Goal: Transaction & Acquisition: Obtain resource

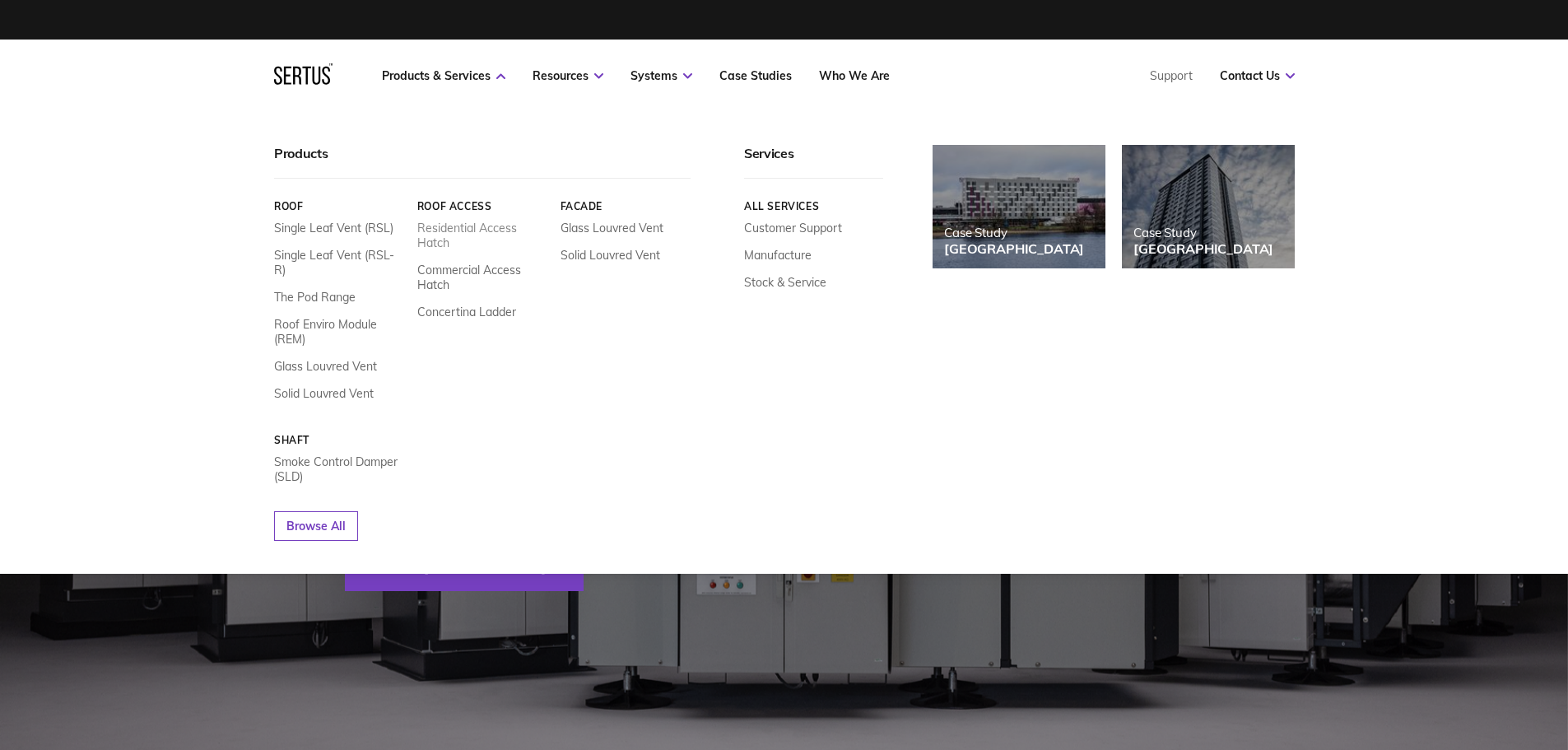
click at [460, 225] on link "Residential Access Hatch" at bounding box center [481, 234] width 131 height 29
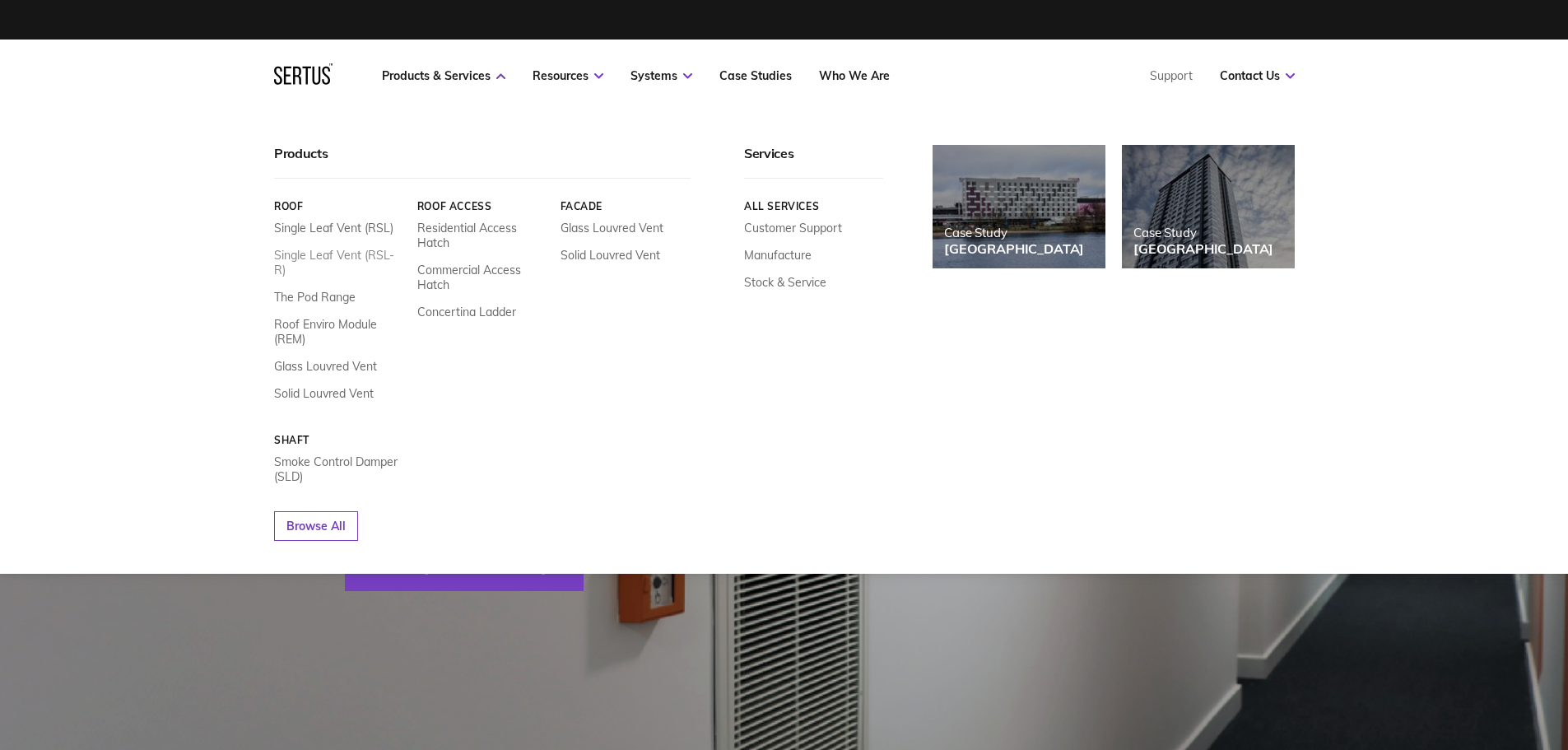
click at [339, 254] on link "Single Leaf Vent (RSL-R)" at bounding box center [339, 262] width 131 height 29
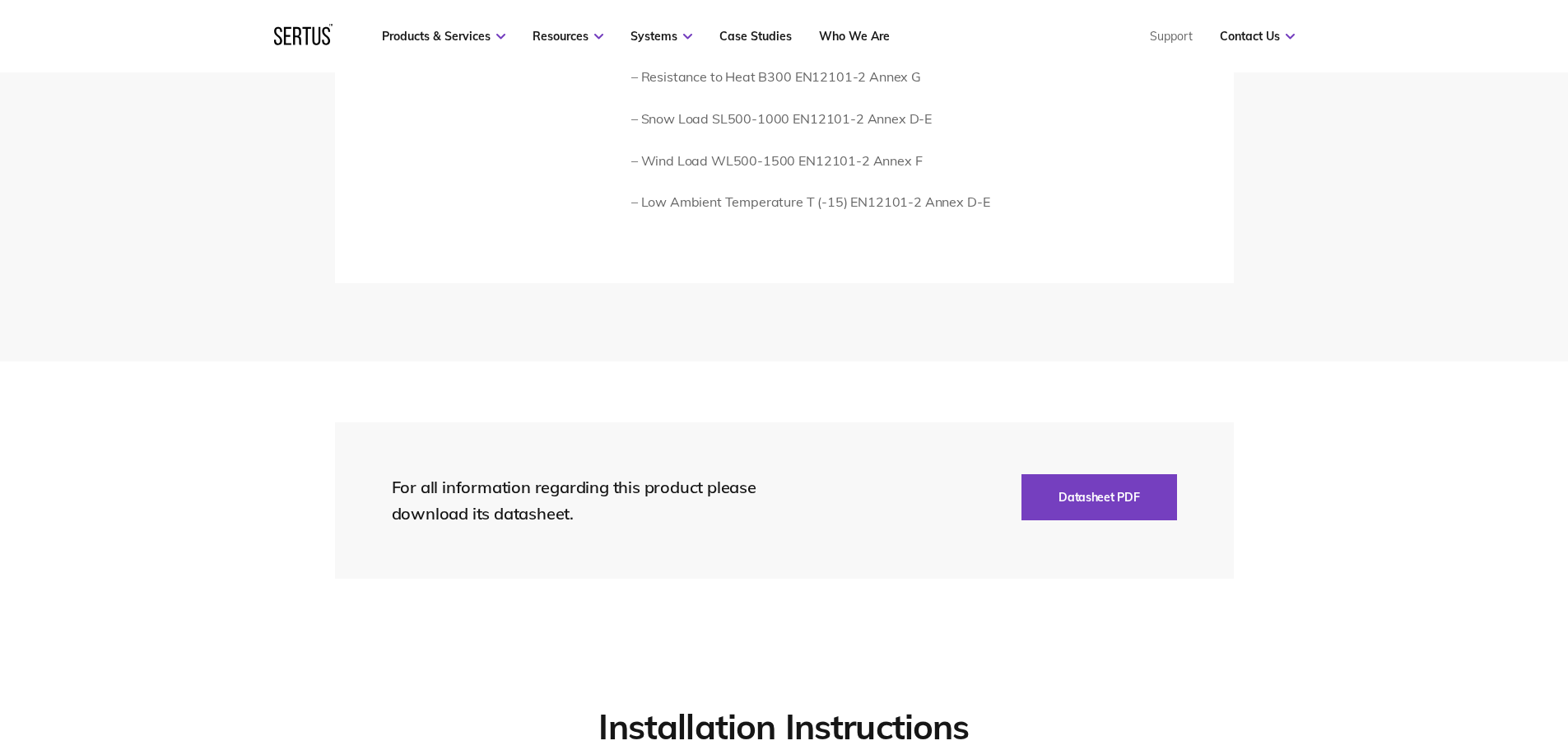
scroll to position [3373, 0]
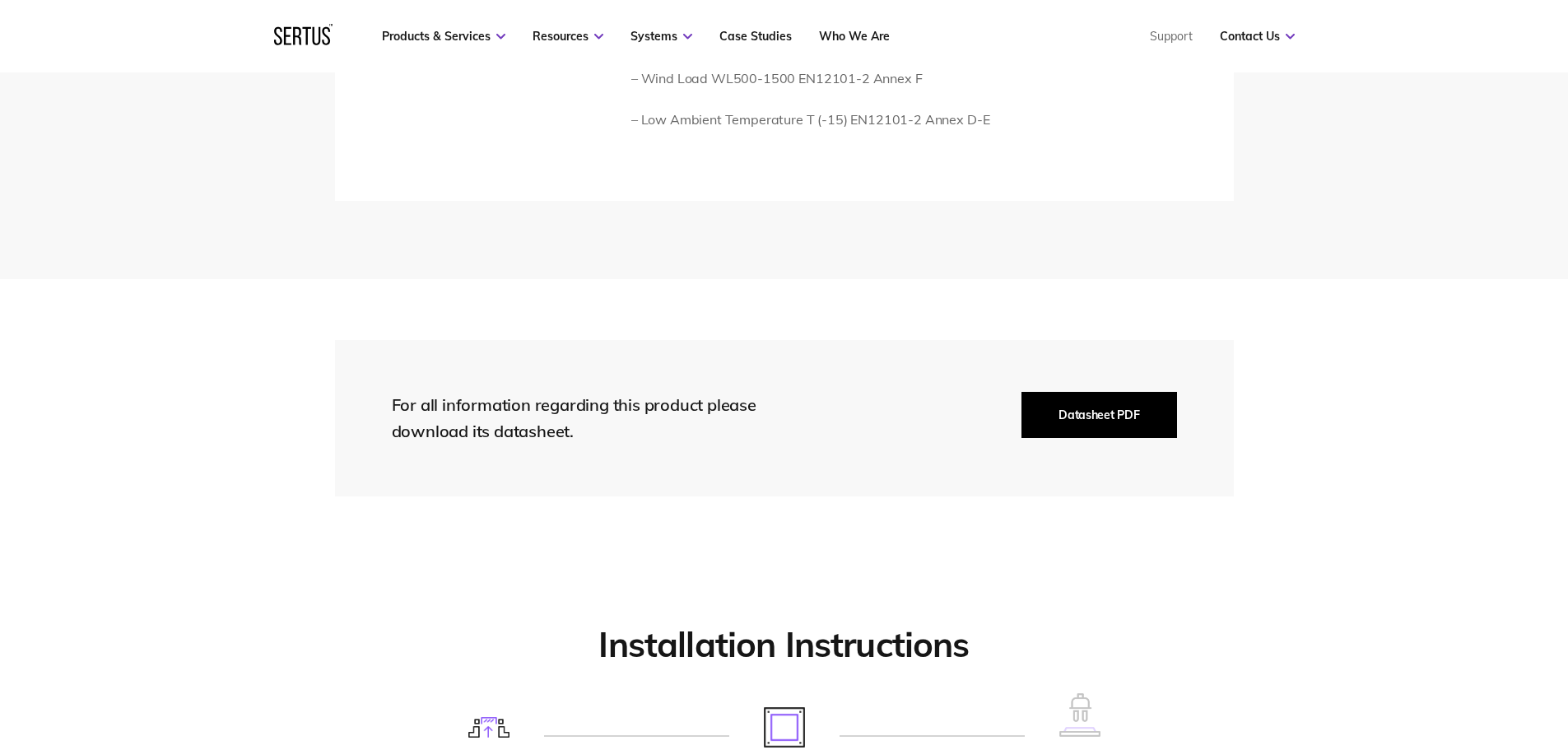
click at [1098, 414] on button "Datasheet PDF" at bounding box center [1098, 414] width 155 height 46
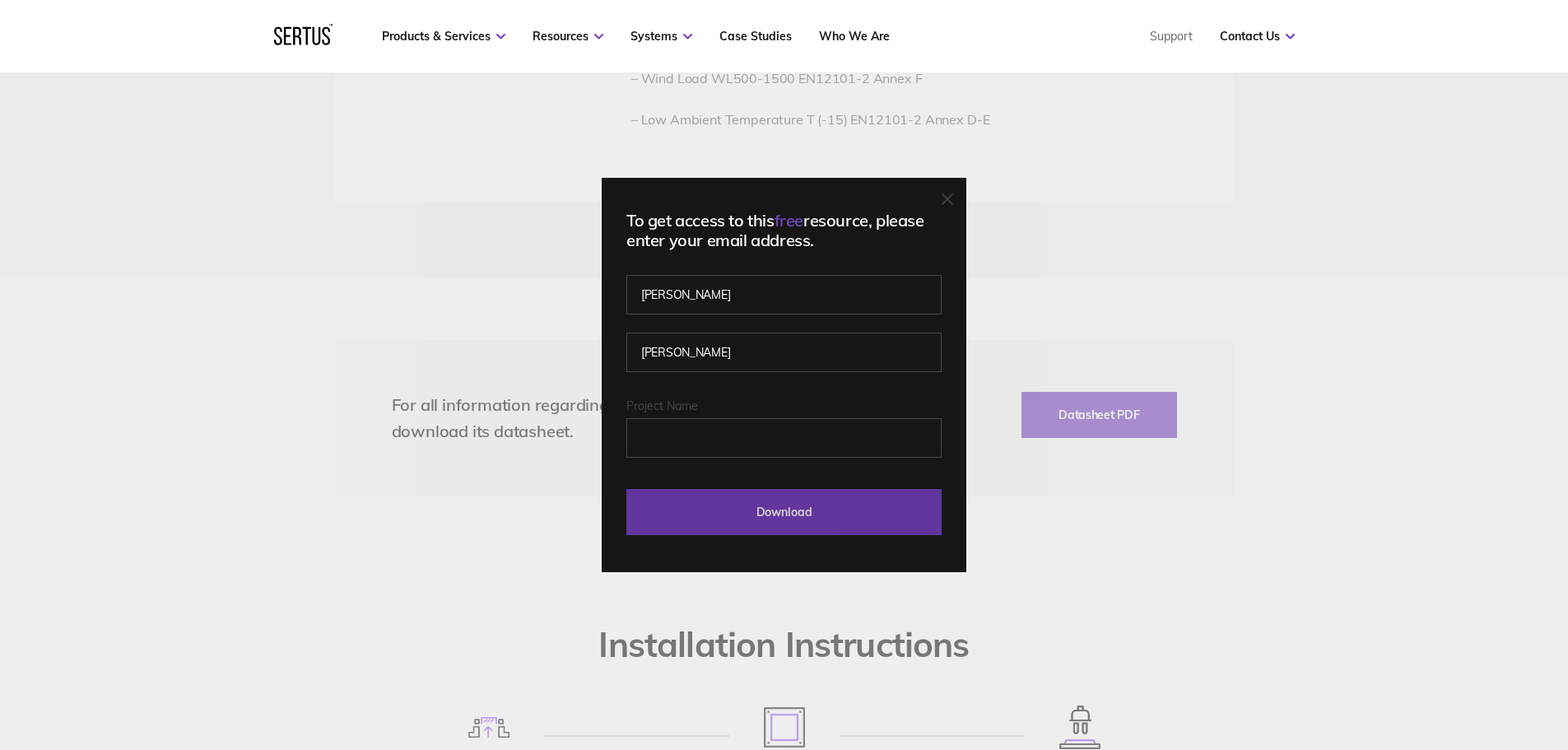
click at [796, 511] on input "Download" at bounding box center [784, 511] width 316 height 46
